Goal: Information Seeking & Learning: Learn about a topic

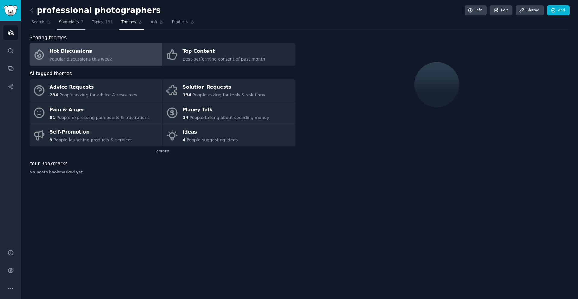
click at [82, 21] on link "Subreddits 7" at bounding box center [71, 23] width 29 height 12
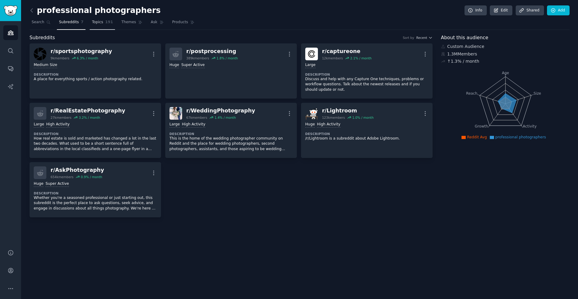
click at [102, 21] on span "Topics" at bounding box center [97, 22] width 11 height 5
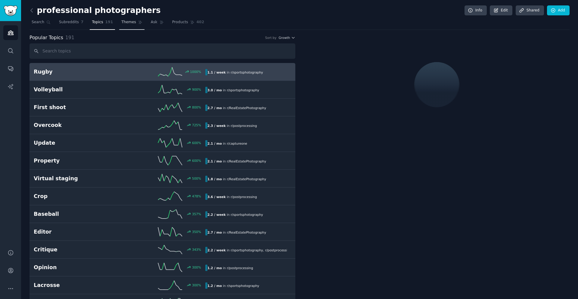
click at [121, 22] on span "Themes" at bounding box center [128, 22] width 15 height 5
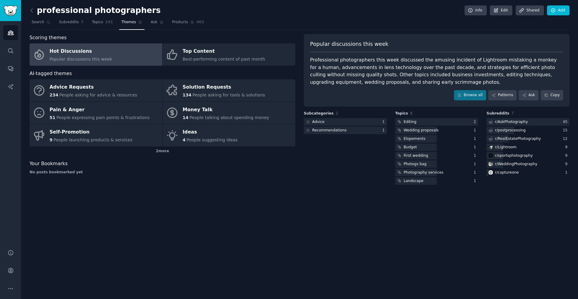
click at [129, 55] on link "Hot Discussions Popular discussions this week" at bounding box center [96, 54] width 133 height 22
click at [466, 93] on link "Browse all" at bounding box center [470, 95] width 32 height 10
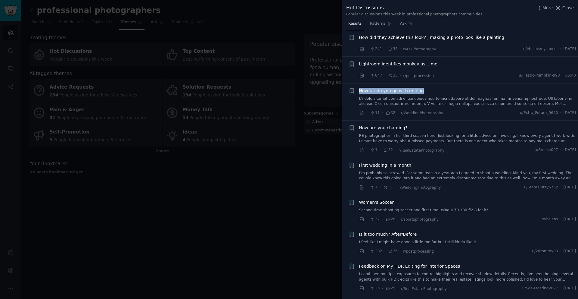
scroll to position [115, 0]
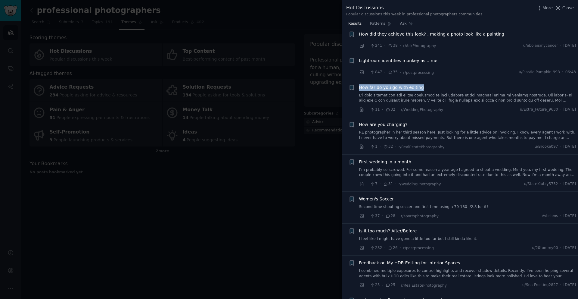
click at [304, 187] on div at bounding box center [289, 149] width 578 height 299
